Goal: Navigation & Orientation: Find specific page/section

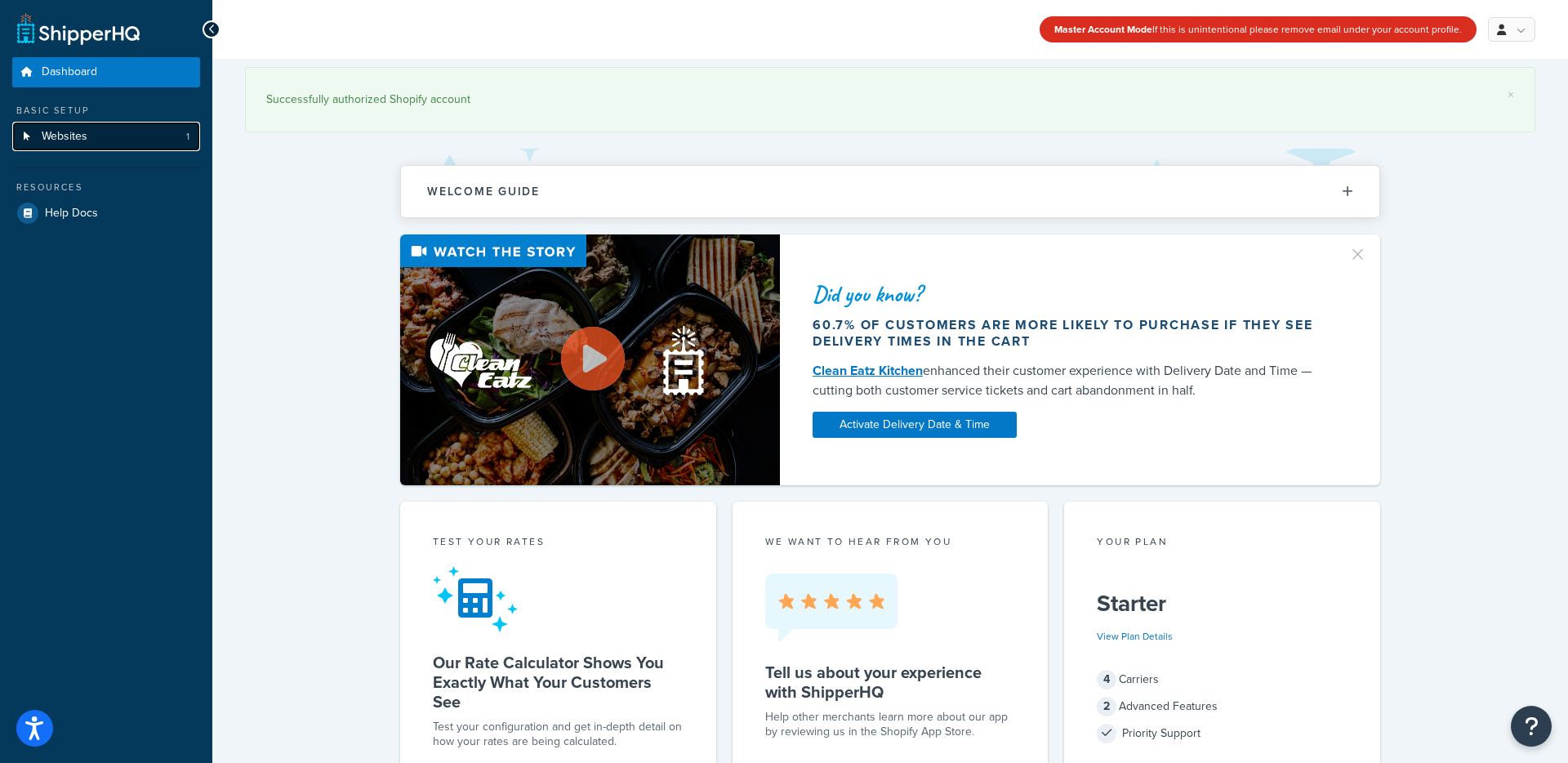
click at [91, 148] on link "Websites 1" at bounding box center [106, 137] width 188 height 31
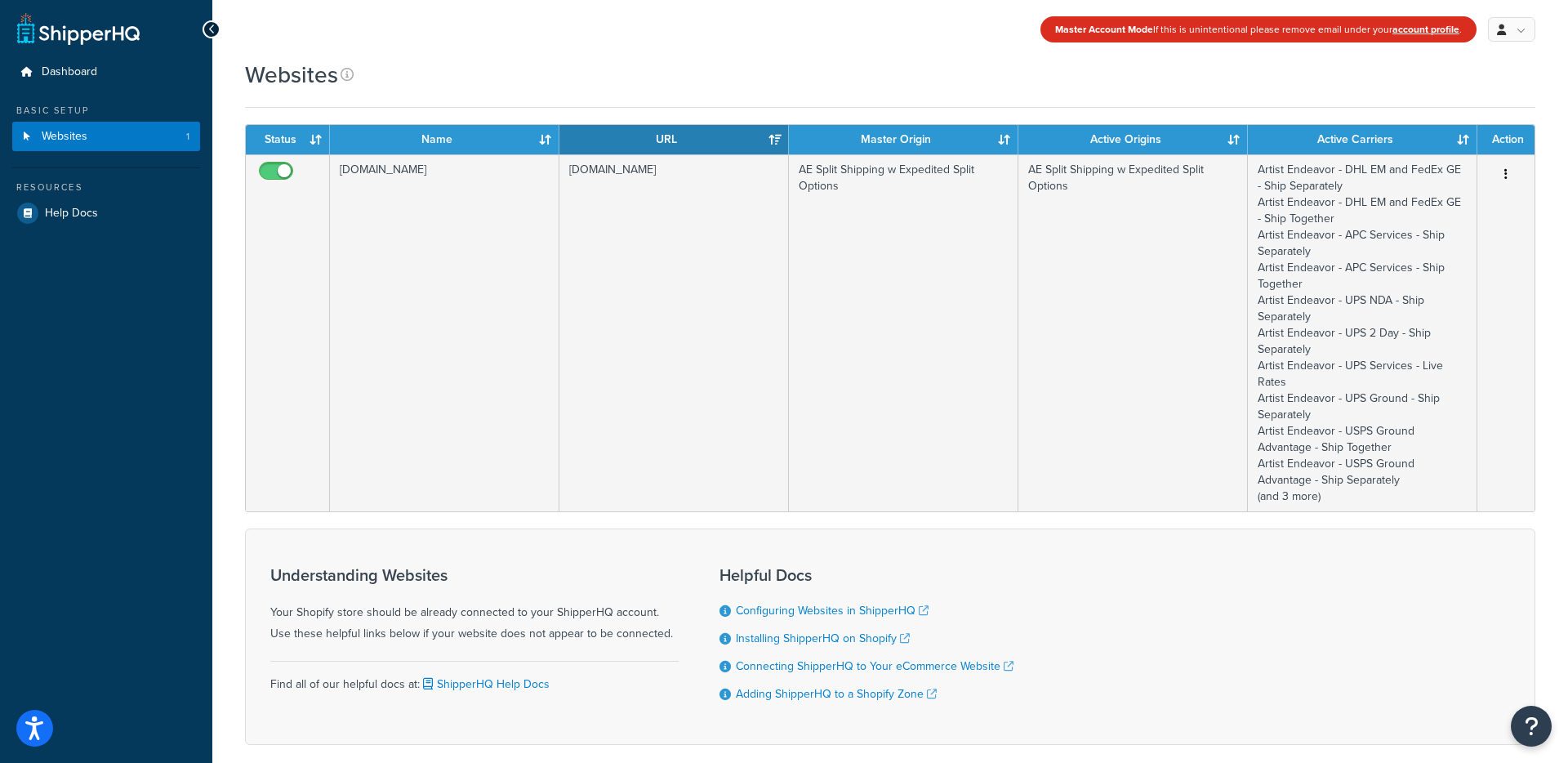
scroll to position [1, 0]
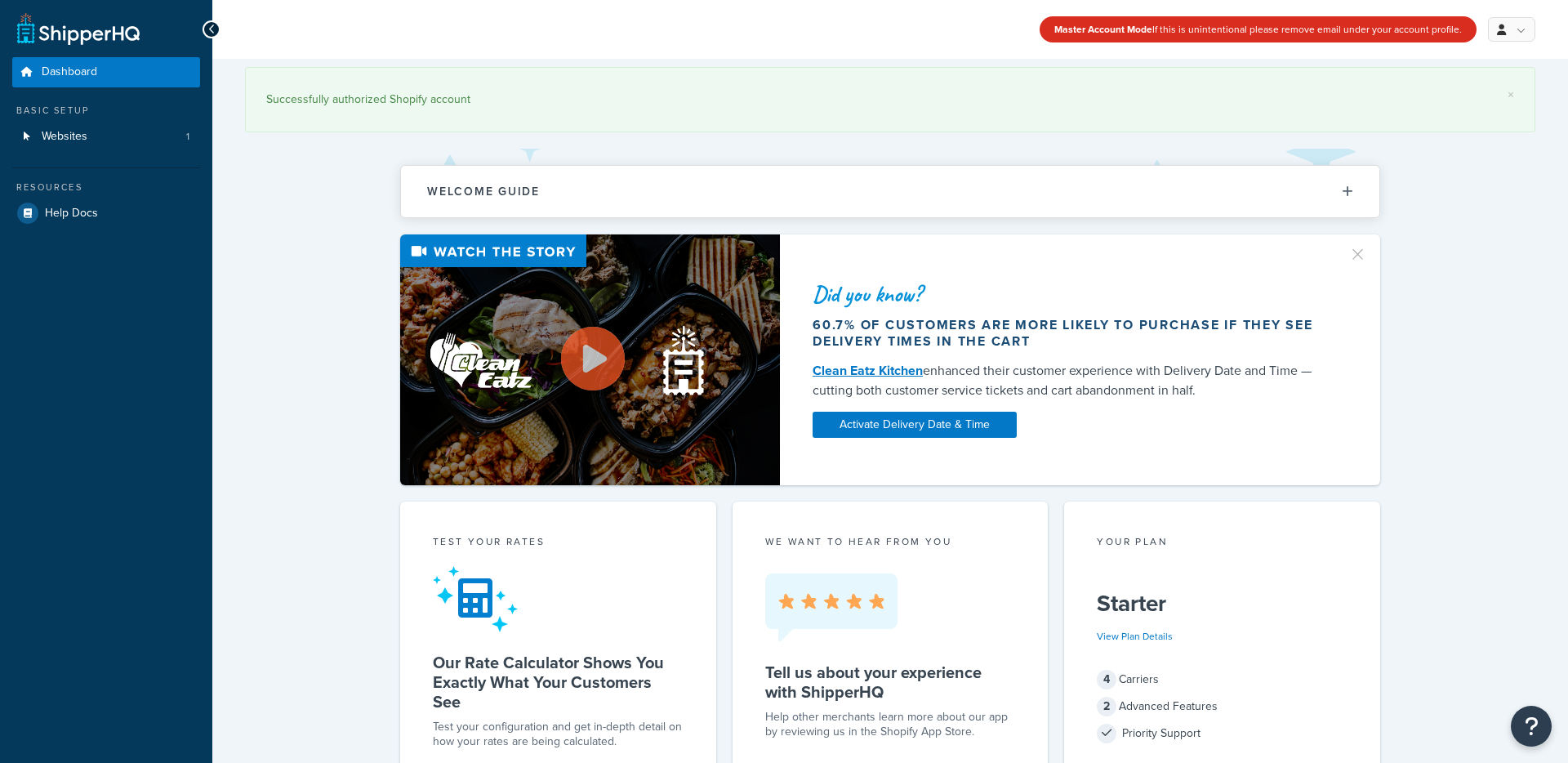
click at [478, 119] on div "× Successfully authorized Shopify account" at bounding box center [890, 99] width 1290 height 65
click at [83, 141] on span "Websites" at bounding box center [64, 136] width 45 height 14
